Goal: Task Accomplishment & Management: Manage account settings

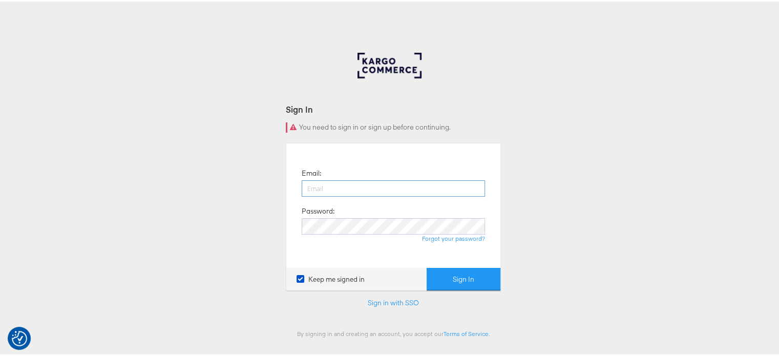
click at [320, 189] on input "email" at bounding box center [393, 187] width 183 height 16
type input "[PERSON_NAME][EMAIL_ADDRESS][DOMAIN_NAME]"
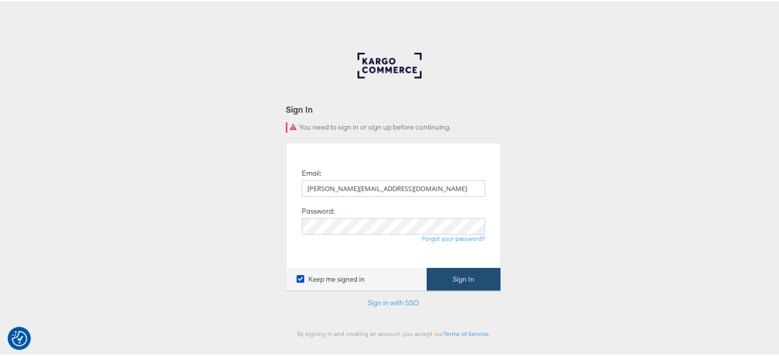
click at [453, 282] on button "Sign In" at bounding box center [464, 277] width 74 height 23
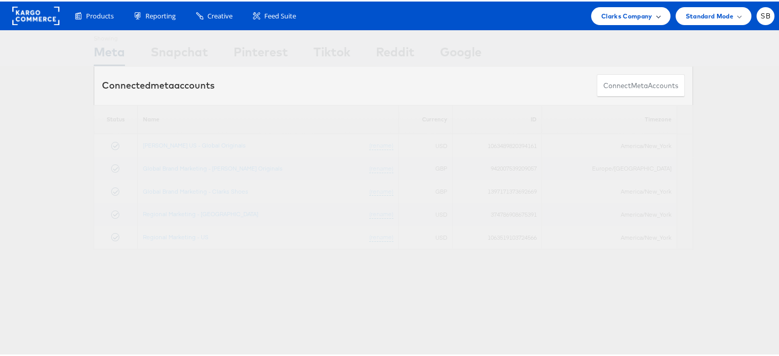
click at [633, 13] on span "Clarks Company" at bounding box center [626, 14] width 51 height 11
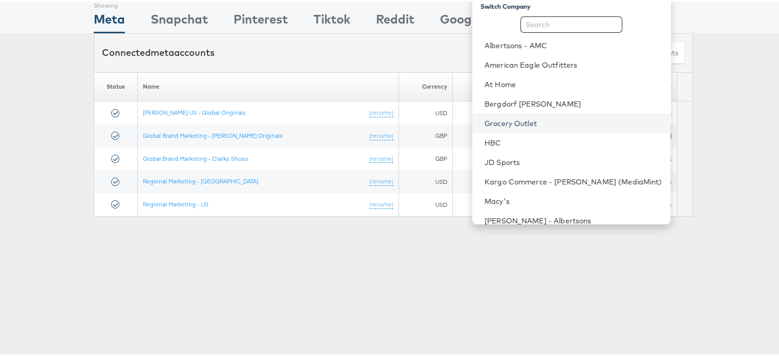
click at [530, 123] on link "Grocery Outlet" at bounding box center [574, 122] width 178 height 10
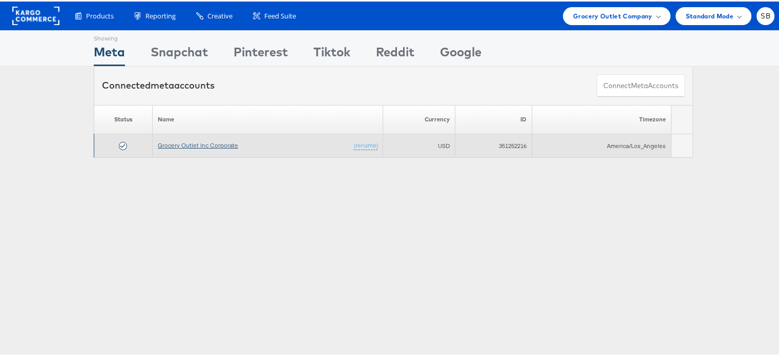
click at [199, 143] on link "Grocery Outlet Inc Corporate" at bounding box center [198, 144] width 80 height 8
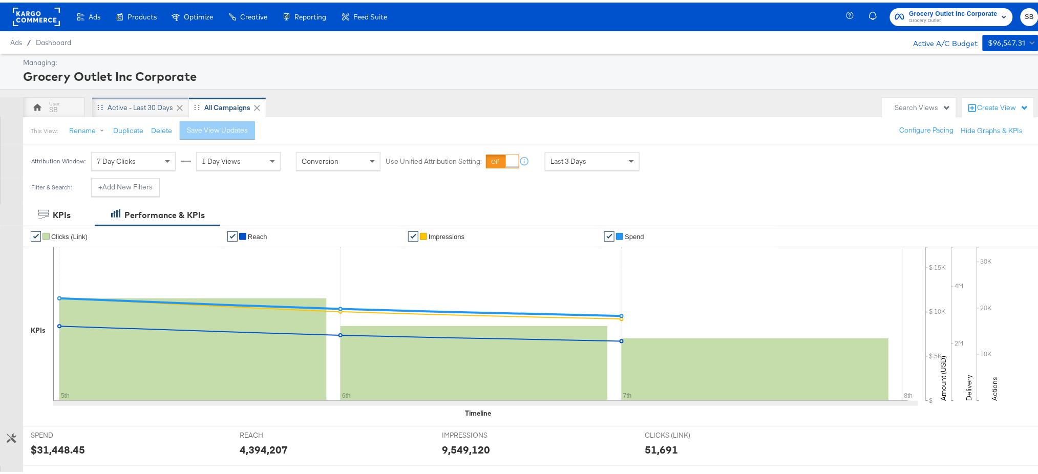
click at [143, 106] on div "Active - Last 30 Days" at bounding box center [141, 105] width 66 height 10
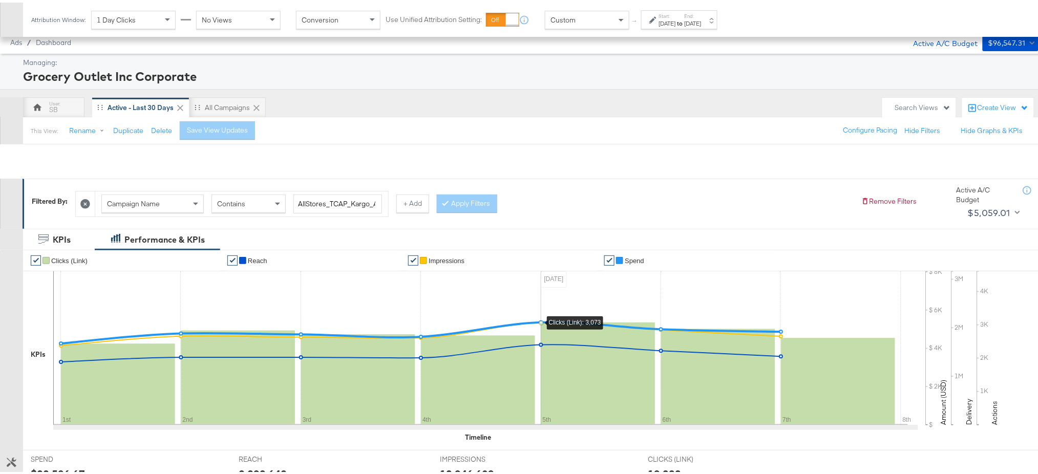
scroll to position [265, 0]
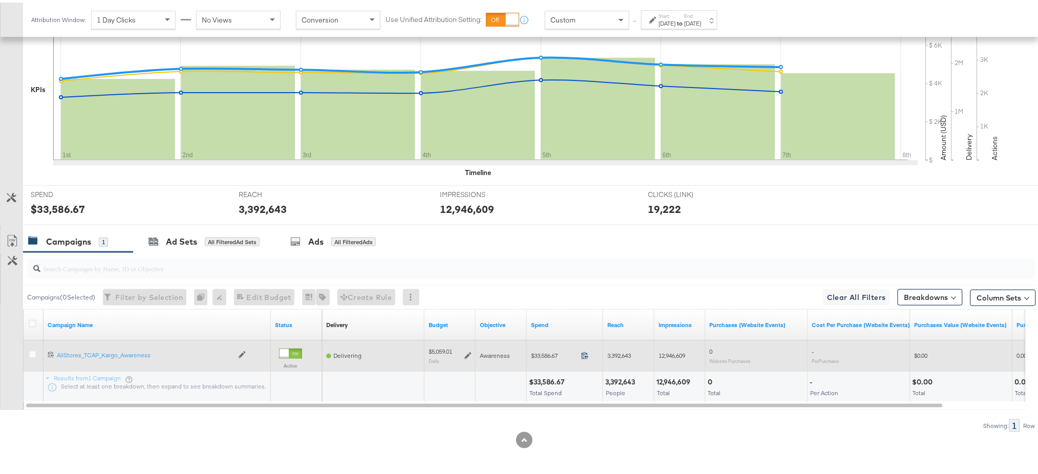
click at [584, 353] on icon at bounding box center [585, 353] width 8 height 8
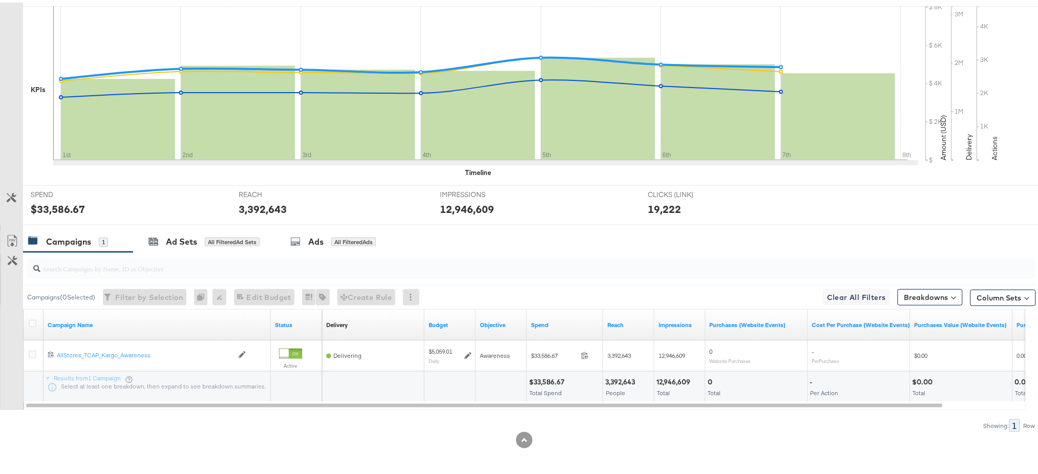
scroll to position [0, 0]
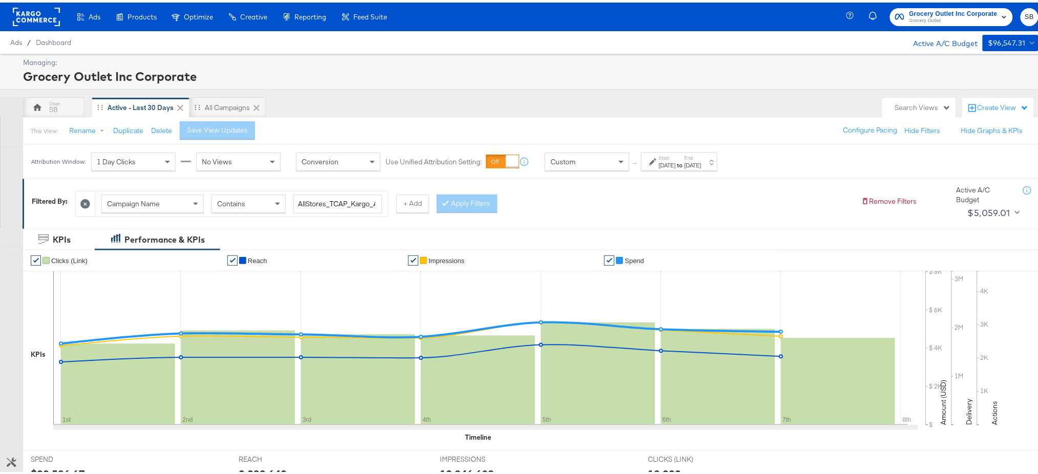
click at [28, 8] on rect at bounding box center [36, 14] width 47 height 18
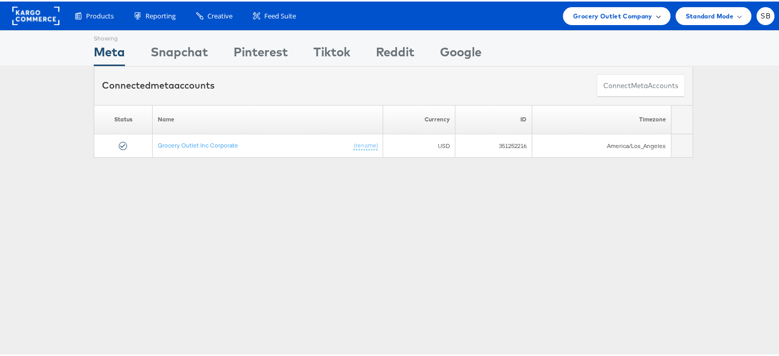
click at [595, 10] on span "Grocery Outlet Company" at bounding box center [612, 14] width 79 height 11
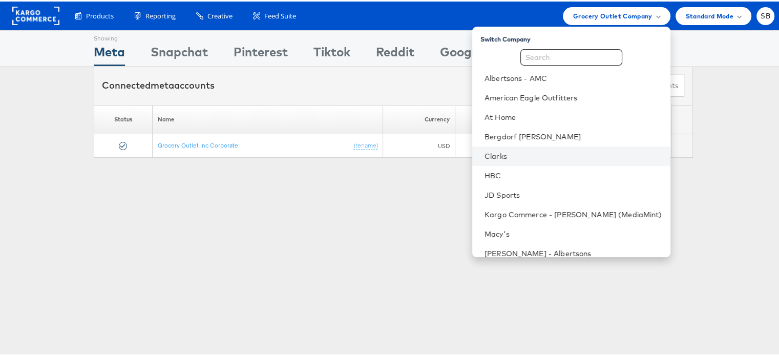
click at [514, 149] on li "Clarks" at bounding box center [571, 154] width 198 height 19
click at [508, 148] on li "Clarks" at bounding box center [571, 154] width 198 height 19
click at [512, 151] on link "Clarks" at bounding box center [574, 155] width 178 height 10
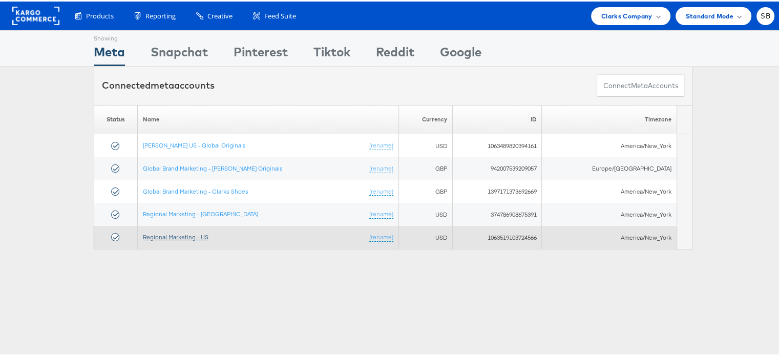
click at [160, 233] on link "Regional Marketing - US" at bounding box center [176, 236] width 66 height 8
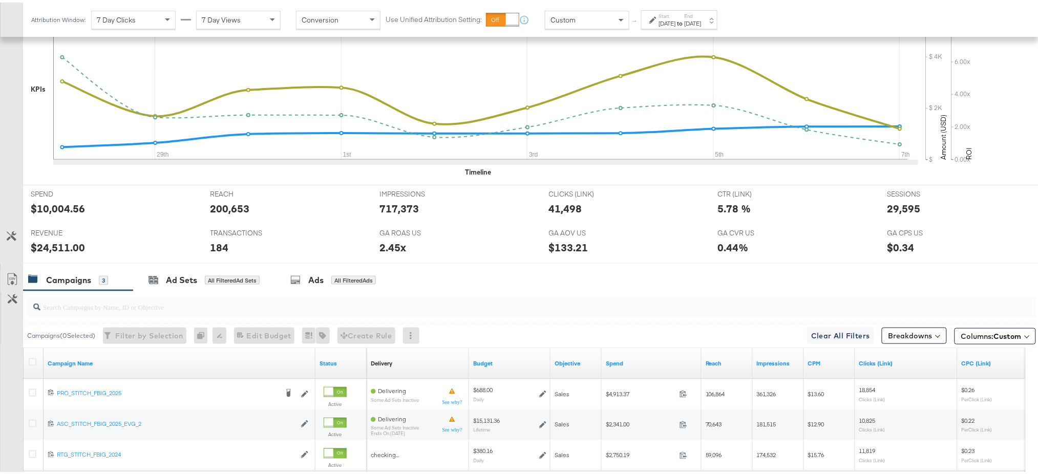
scroll to position [386, 0]
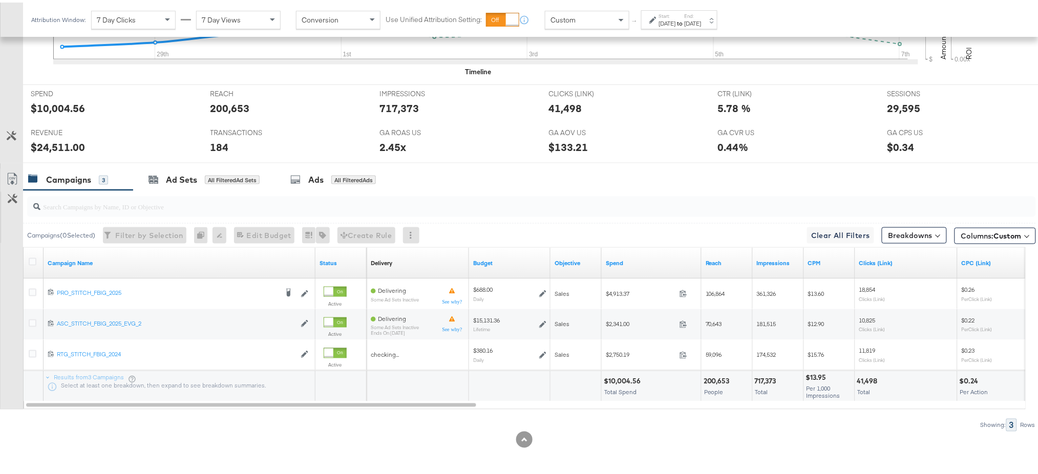
click at [51, 255] on div "Campaign Name" at bounding box center [180, 261] width 272 height 16
click at [61, 261] on link "Campaign Name" at bounding box center [180, 261] width 264 height 8
click at [61, 261] on link "Campaign Name ↓" at bounding box center [180, 261] width 264 height 8
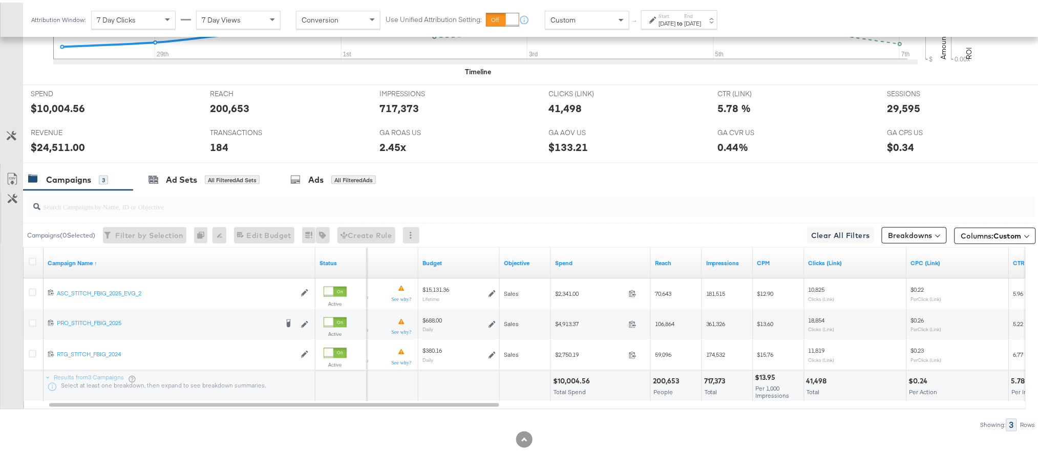
click at [312, 356] on div "Showing: 3 Rows" at bounding box center [518, 422] width 1036 height 13
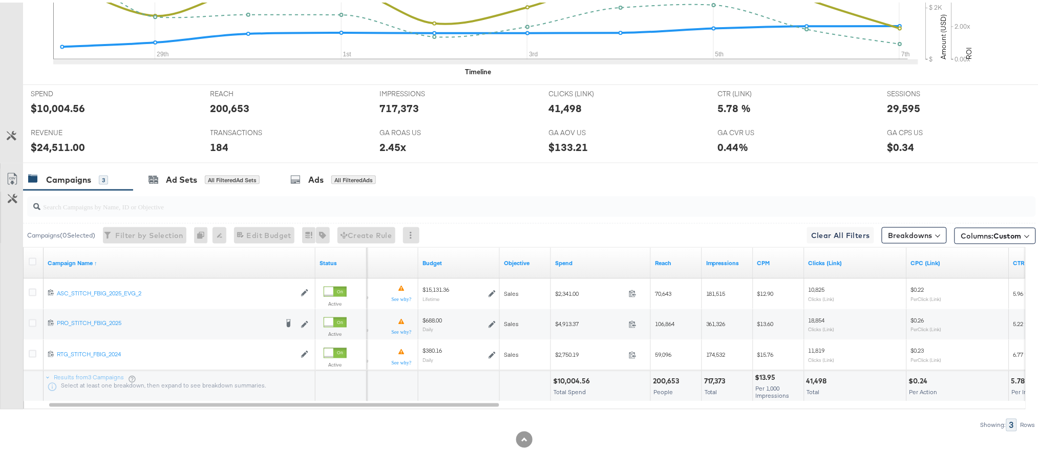
scroll to position [0, 0]
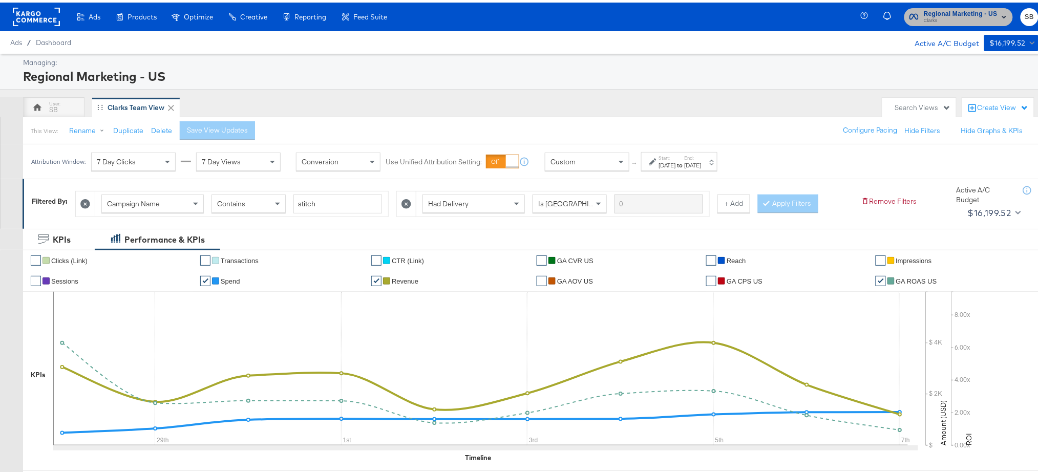
click at [786, 14] on span "Clarks" at bounding box center [961, 18] width 74 height 8
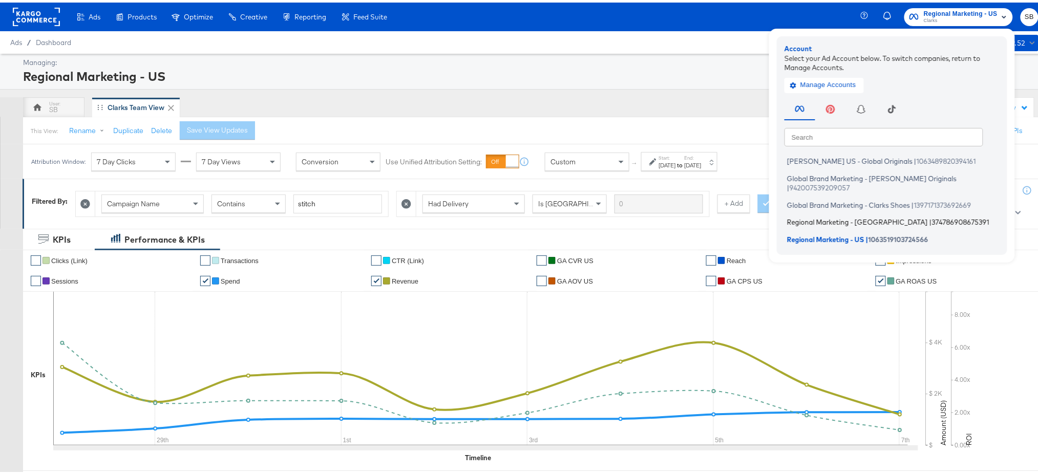
click at [786, 216] on span "Regional Marketing - [GEOGRAPHIC_DATA]" at bounding box center [857, 220] width 141 height 8
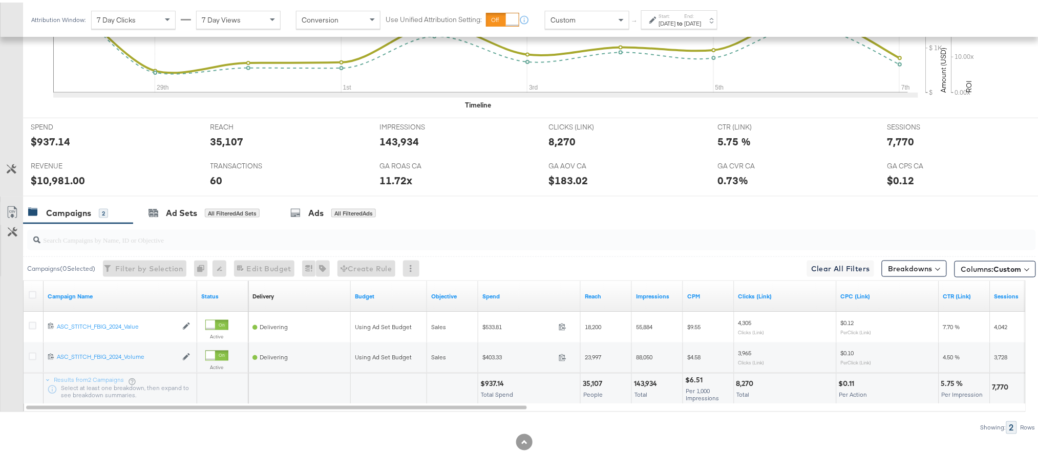
scroll to position [379, 0]
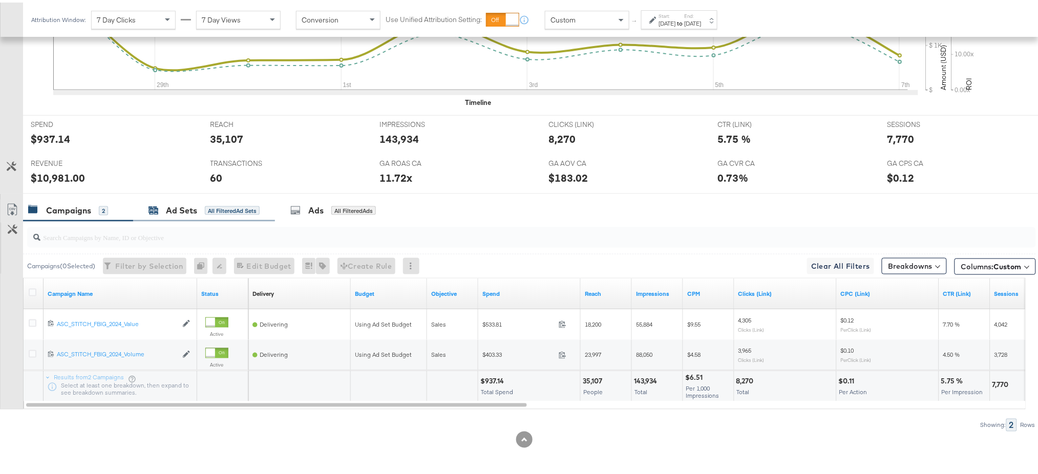
click at [183, 205] on div "Ad Sets" at bounding box center [181, 208] width 31 height 12
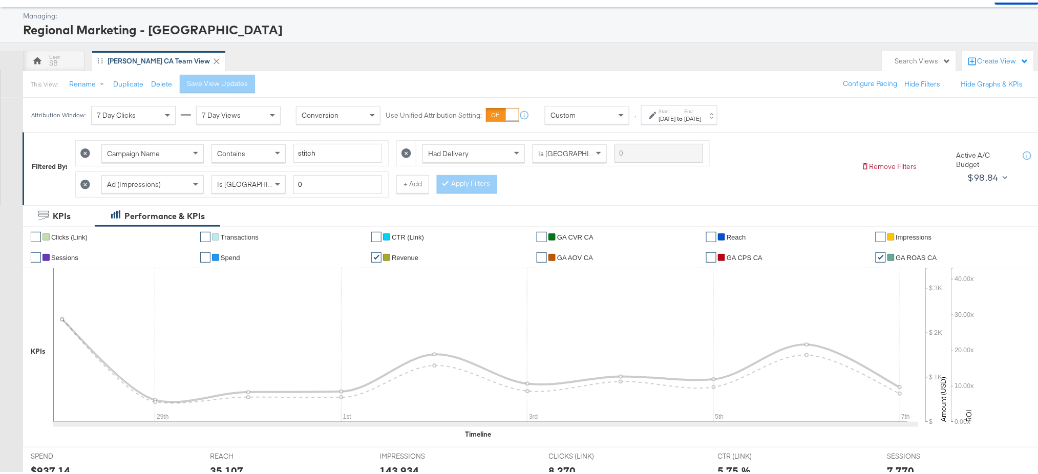
scroll to position [0, 0]
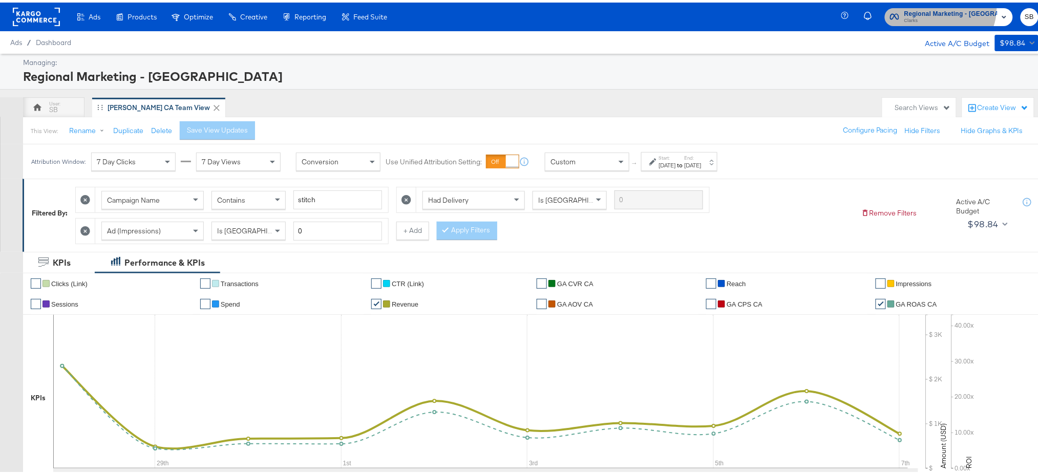
click at [948, 6] on button "Regional Marketing - CA Clarks" at bounding box center [949, 15] width 128 height 18
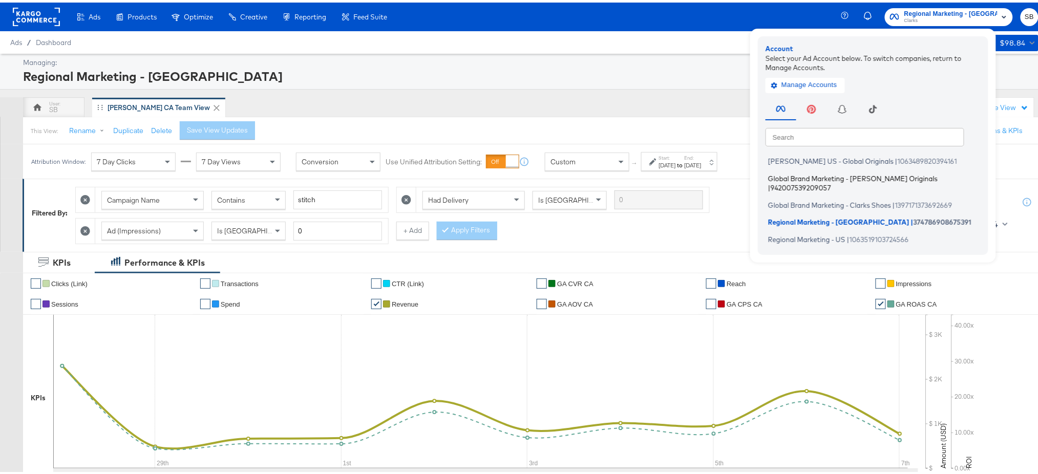
click at [846, 177] on span "Global Brand Marketing - Clarks Originals" at bounding box center [853, 176] width 170 height 8
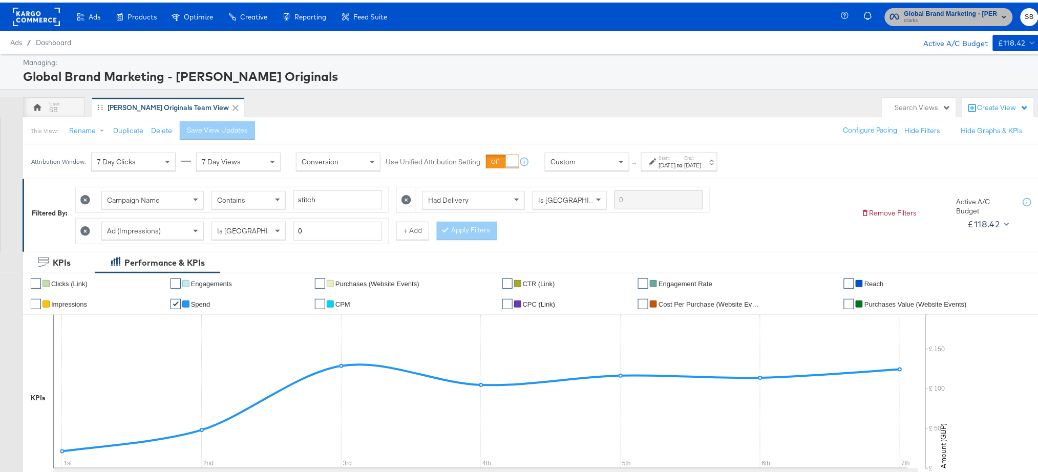
click at [918, 9] on span "Global Brand Marketing - Clarks Originals" at bounding box center [951, 11] width 93 height 11
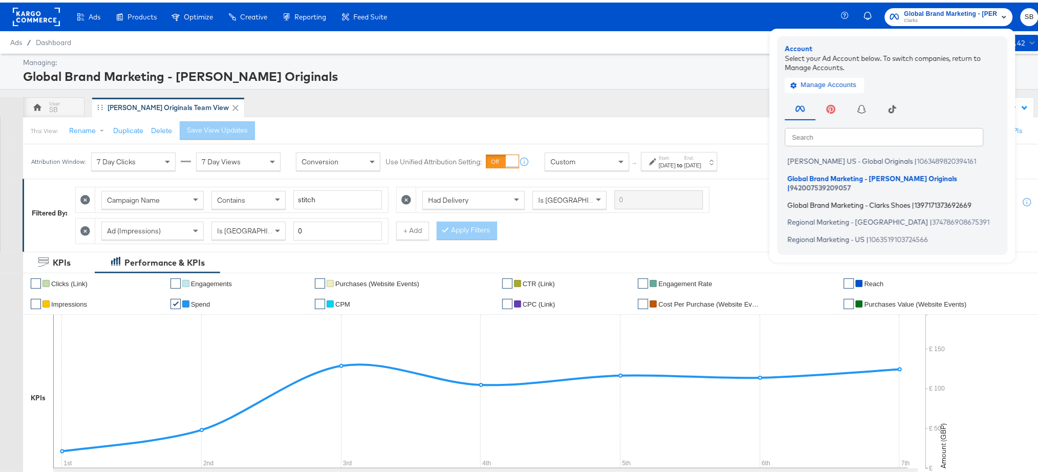
click at [820, 198] on span "Global Brand Marketing - Clarks Shoes" at bounding box center [849, 202] width 123 height 8
